Goal: Information Seeking & Learning: Learn about a topic

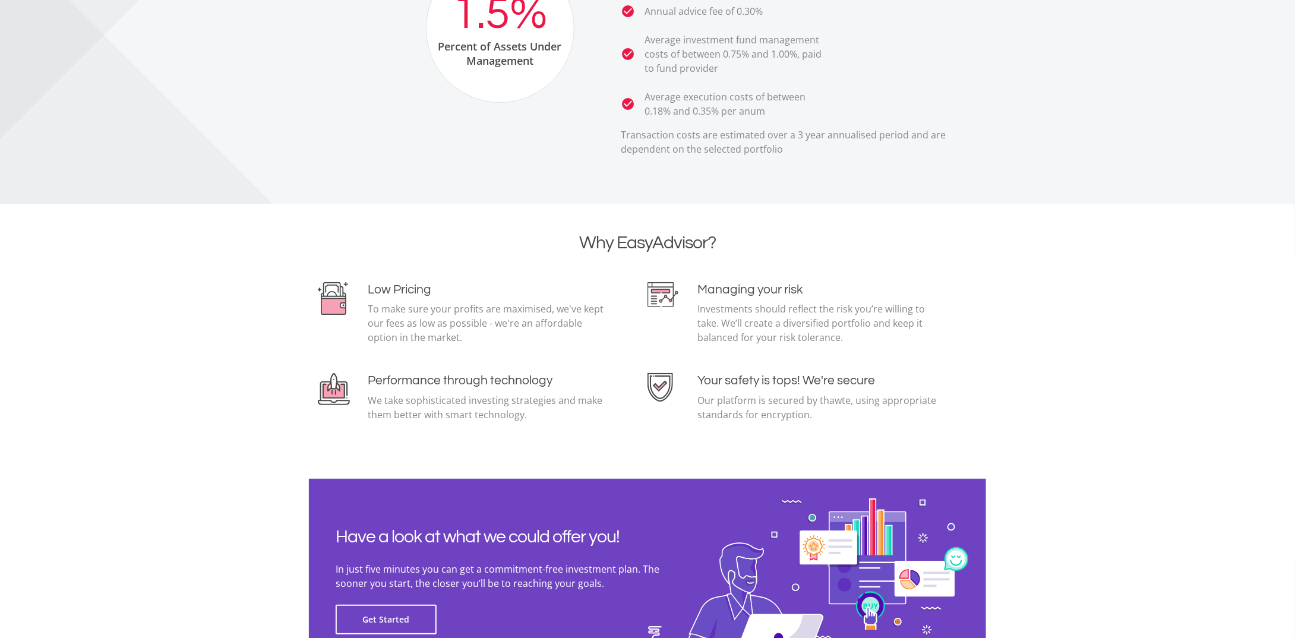
scroll to position [2130, 0]
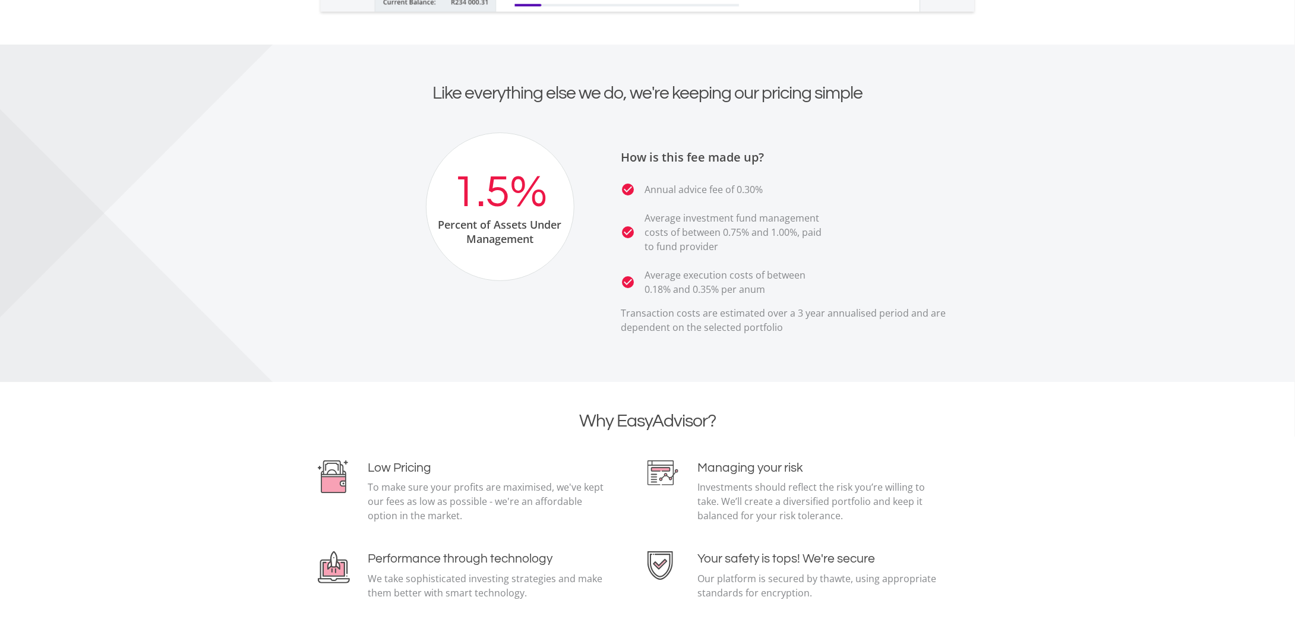
click at [624, 287] on icon "check_circle" at bounding box center [628, 282] width 14 height 14
drag, startPoint x: 619, startPoint y: 285, endPoint x: 610, endPoint y: 285, distance: 9.5
click at [610, 285] on div "How is this fee made up? check_circle Annual advice fee of 0.30% check_circle A…" at bounding box center [788, 237] width 395 height 211
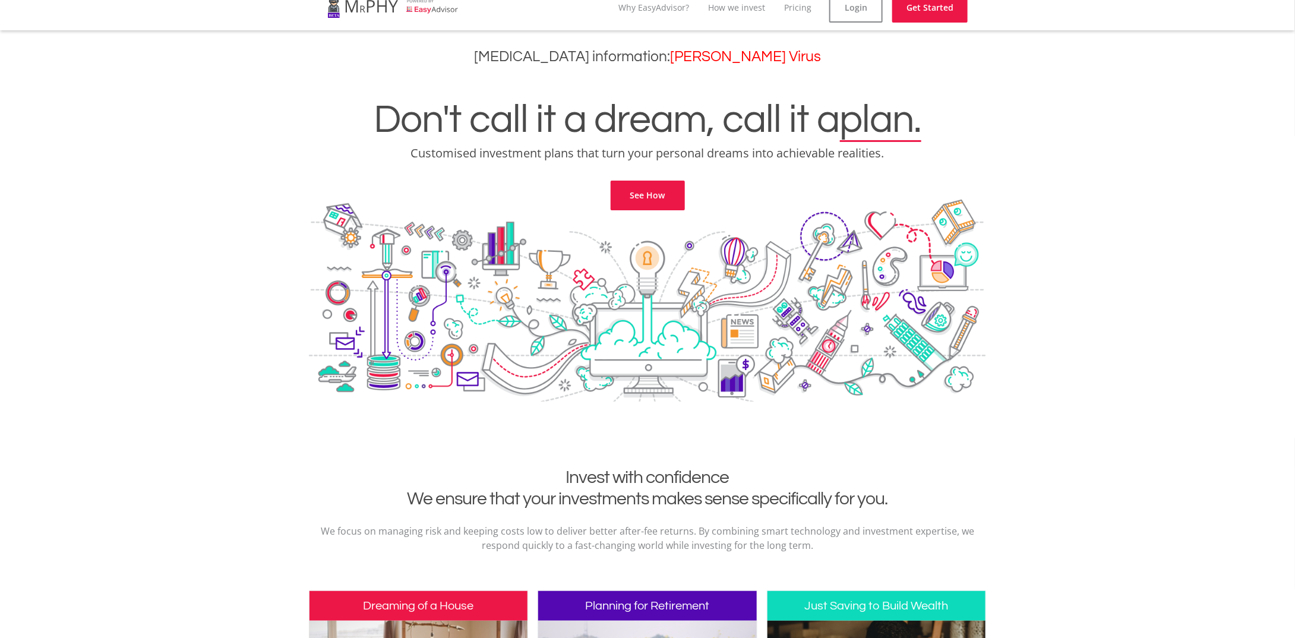
scroll to position [0, 0]
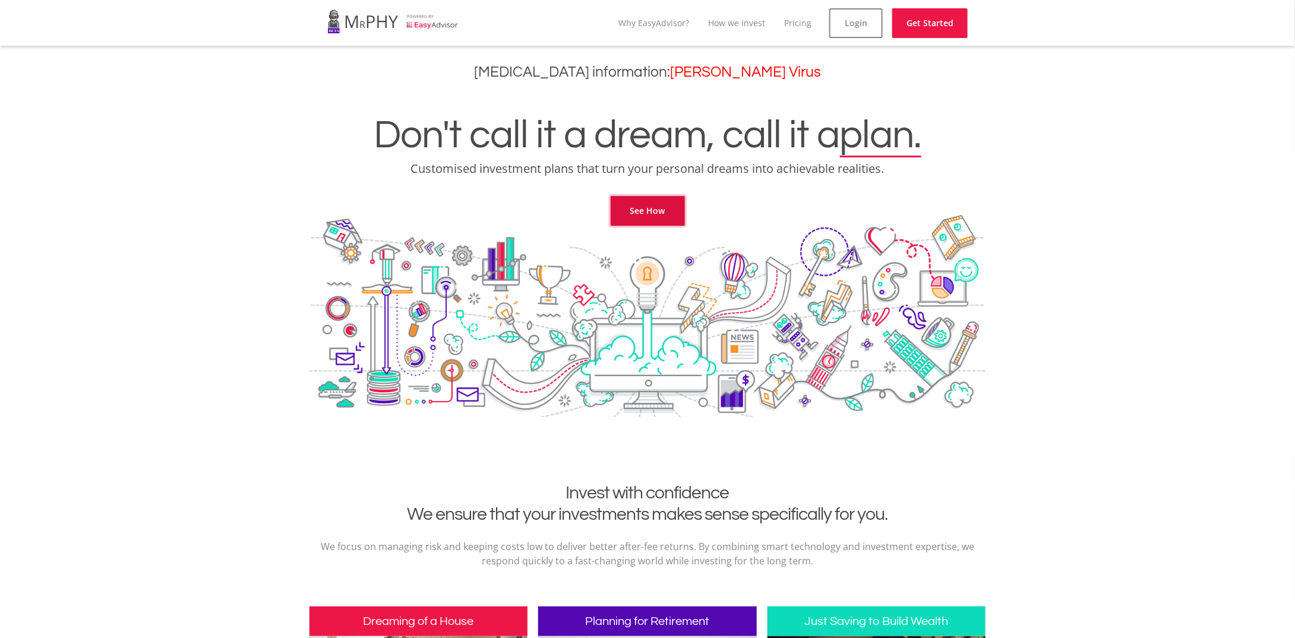
click at [683, 207] on link "See How" at bounding box center [648, 211] width 74 height 30
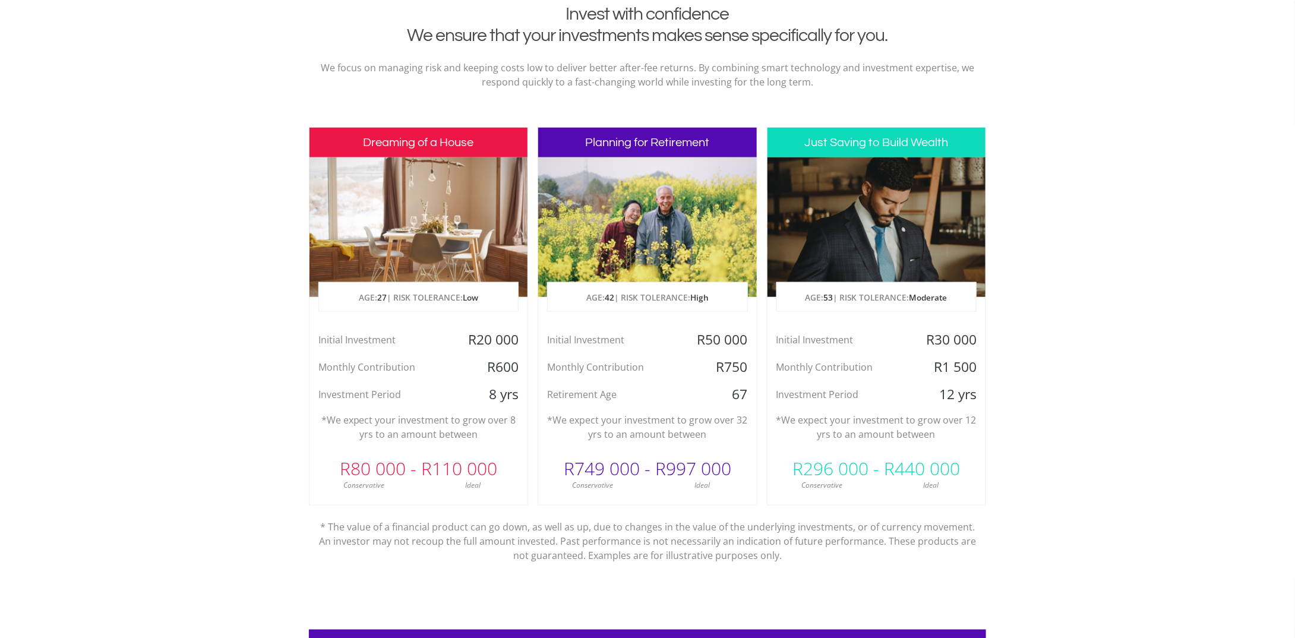
scroll to position [483, 0]
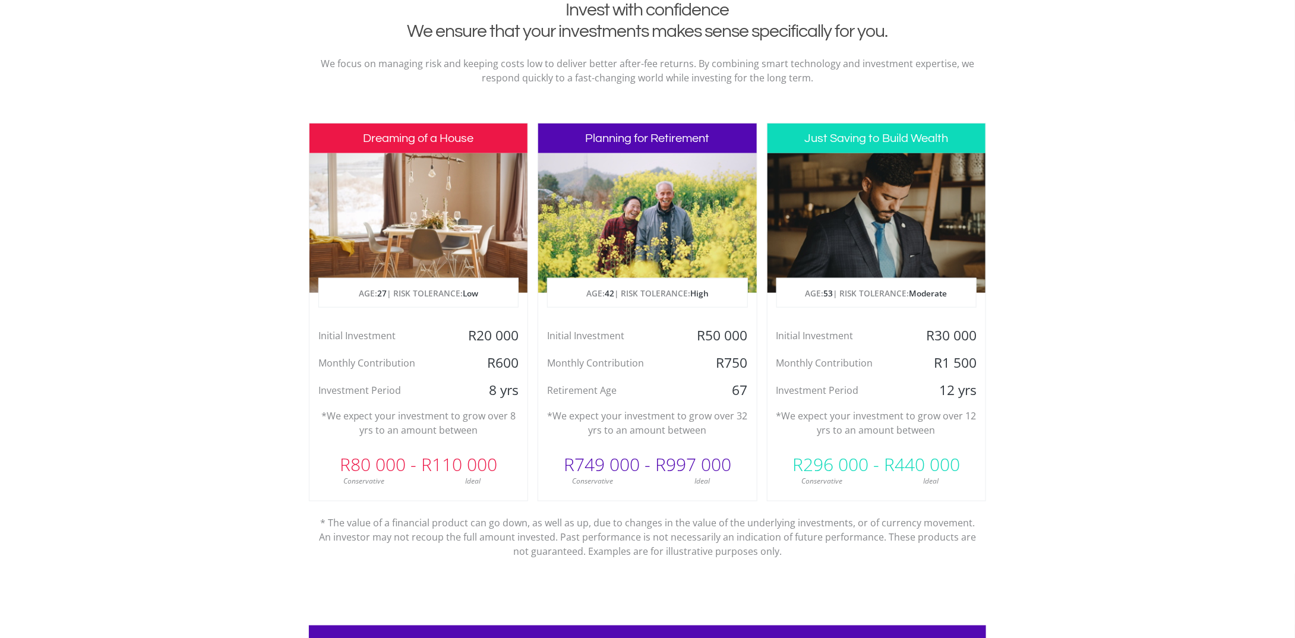
click at [564, 393] on div "Retirement Age" at bounding box center [611, 390] width 146 height 18
click at [569, 361] on div "Monthly Contribution" at bounding box center [611, 363] width 146 height 18
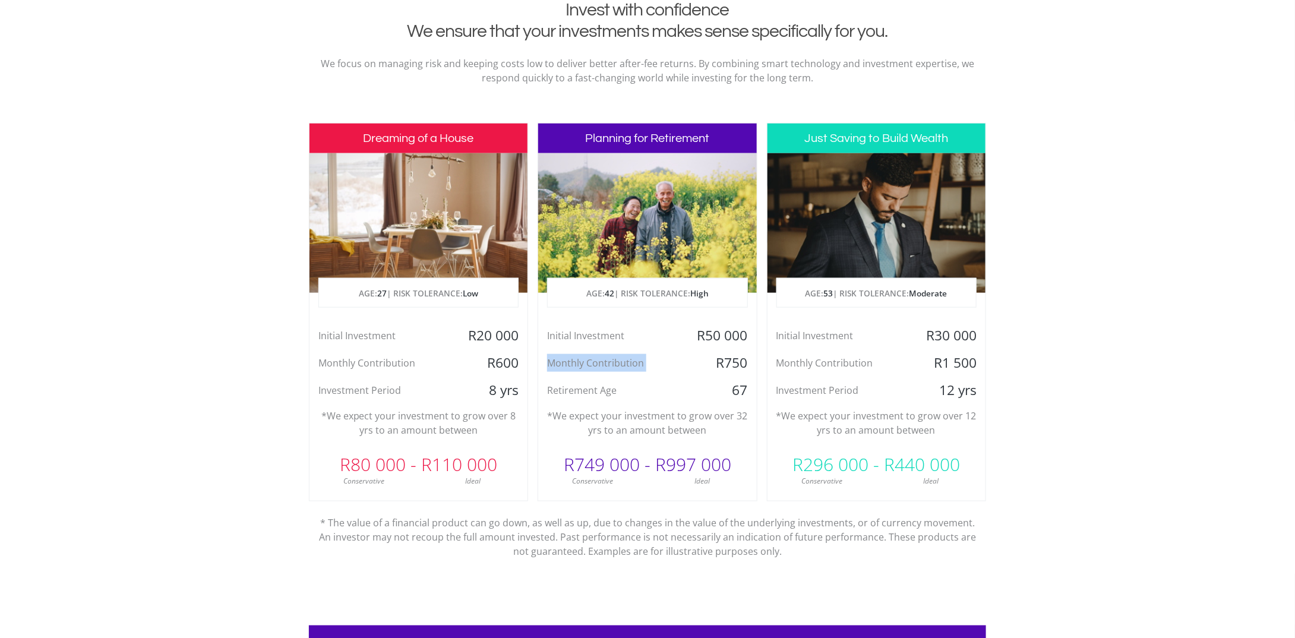
click at [569, 361] on div "Monthly Contribution" at bounding box center [611, 363] width 146 height 18
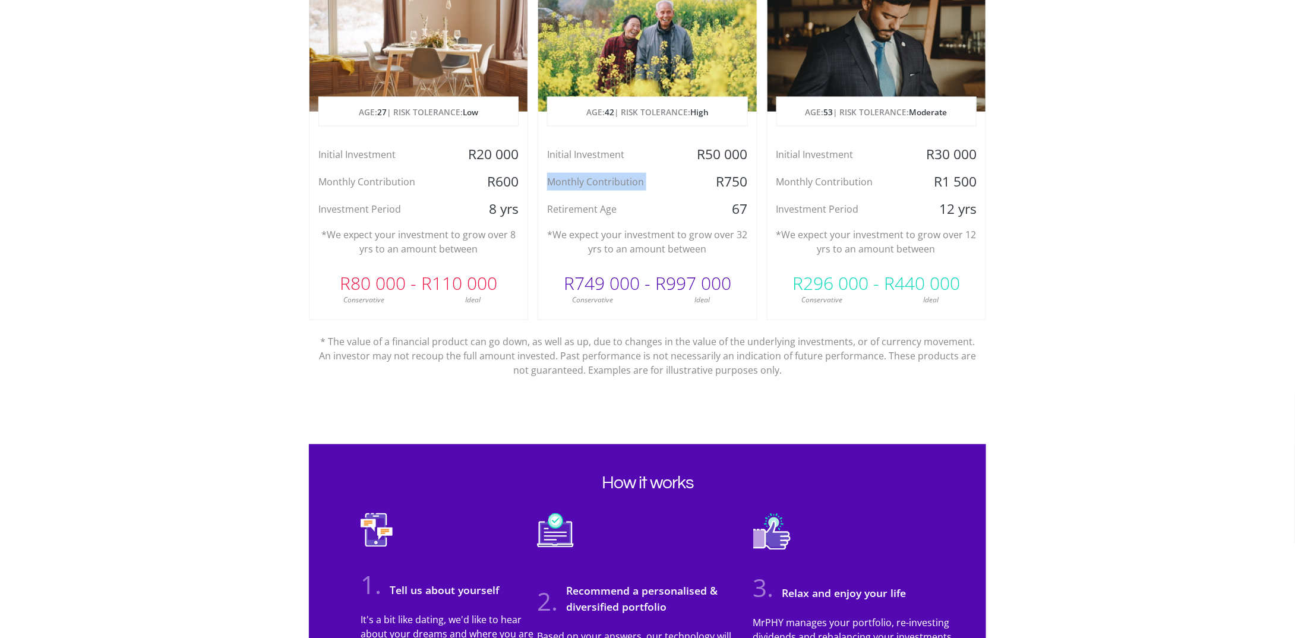
scroll to position [832, 0]
